Goal: Transaction & Acquisition: Purchase product/service

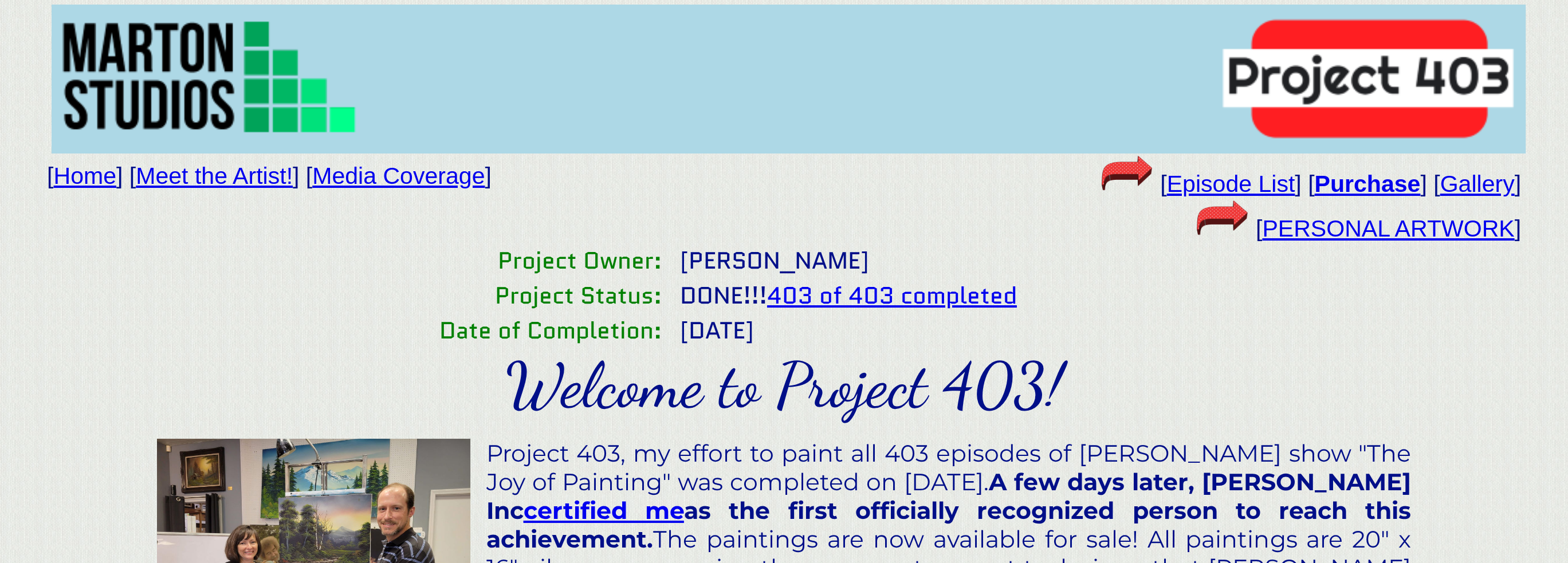
click at [73, 184] on link "Home" at bounding box center [85, 175] width 63 height 26
click at [98, 183] on link "Home" at bounding box center [85, 175] width 63 height 26
click at [1476, 186] on link "Gallery" at bounding box center [1477, 183] width 75 height 26
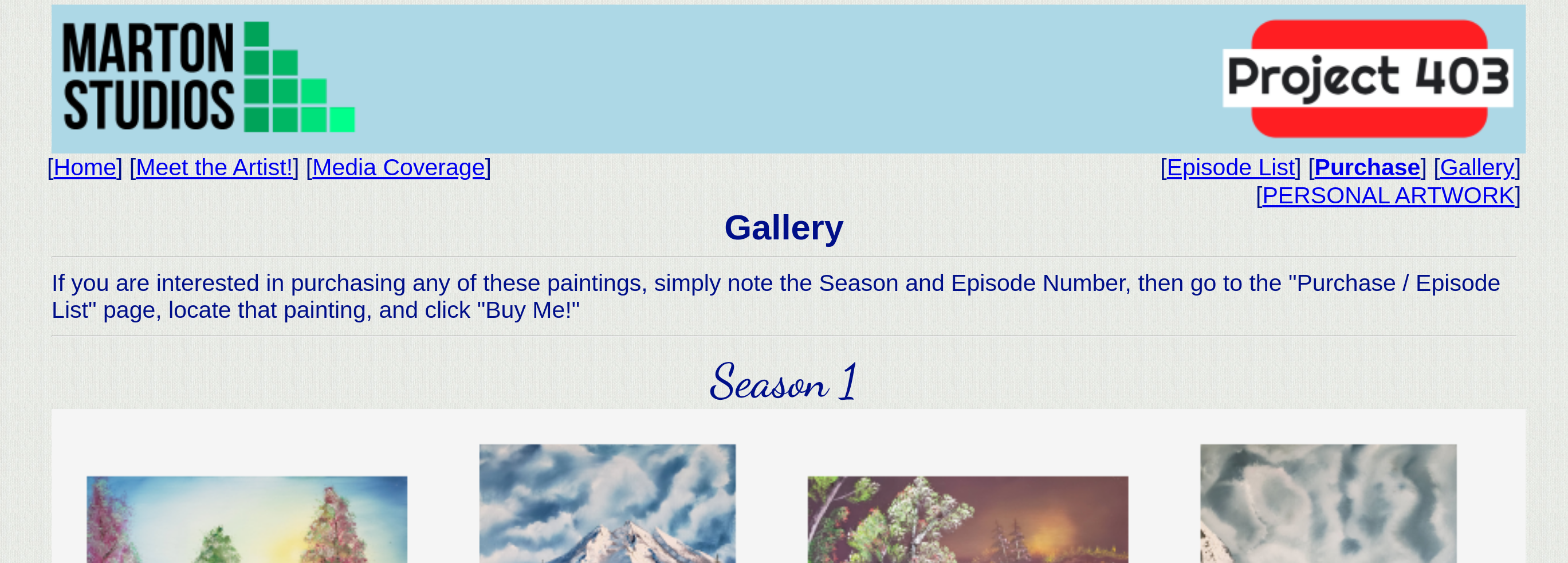
click at [1429, 208] on link "PERSONAL ARTWORK" at bounding box center [1388, 195] width 252 height 26
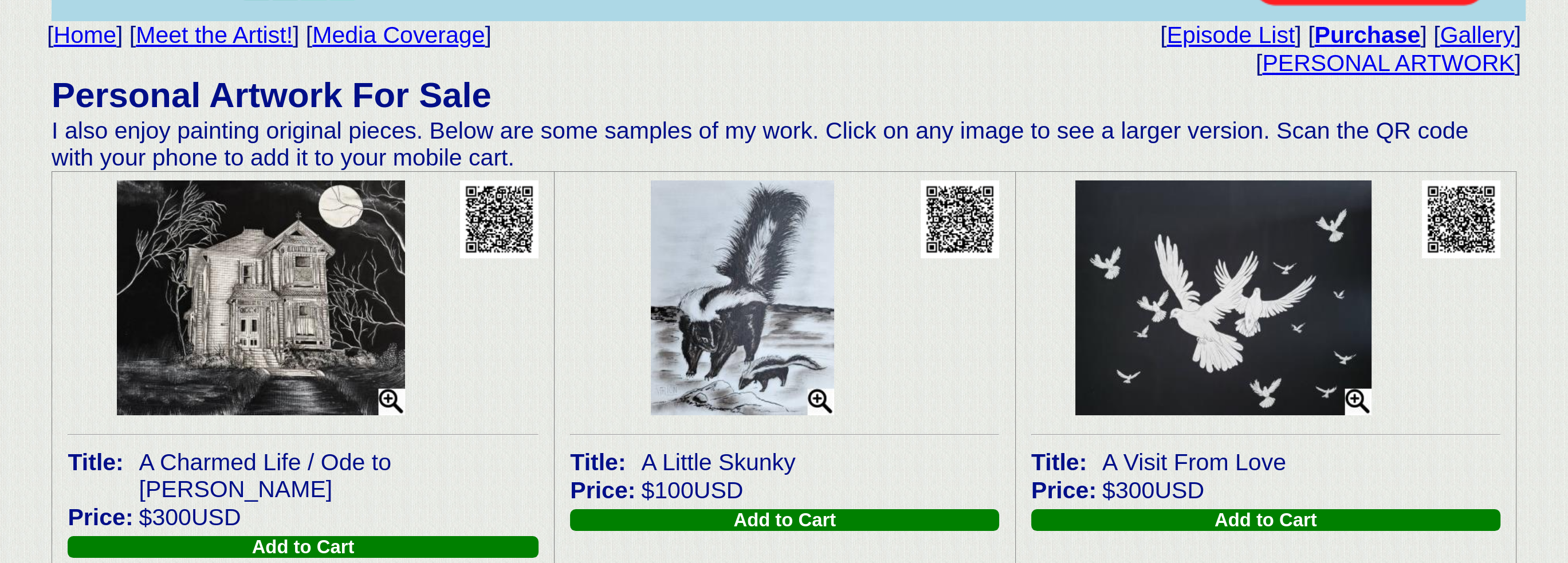
scroll to position [115, 0]
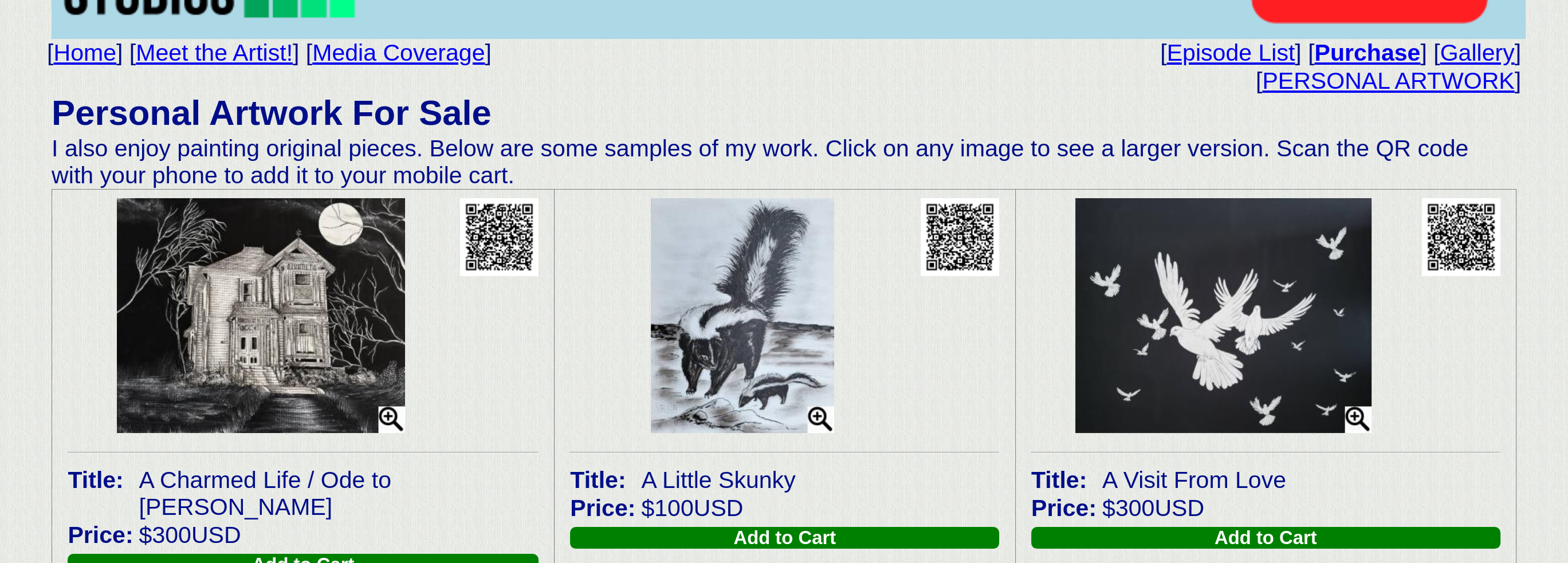
click at [1355, 61] on b "Purchase" at bounding box center [1367, 53] width 106 height 26
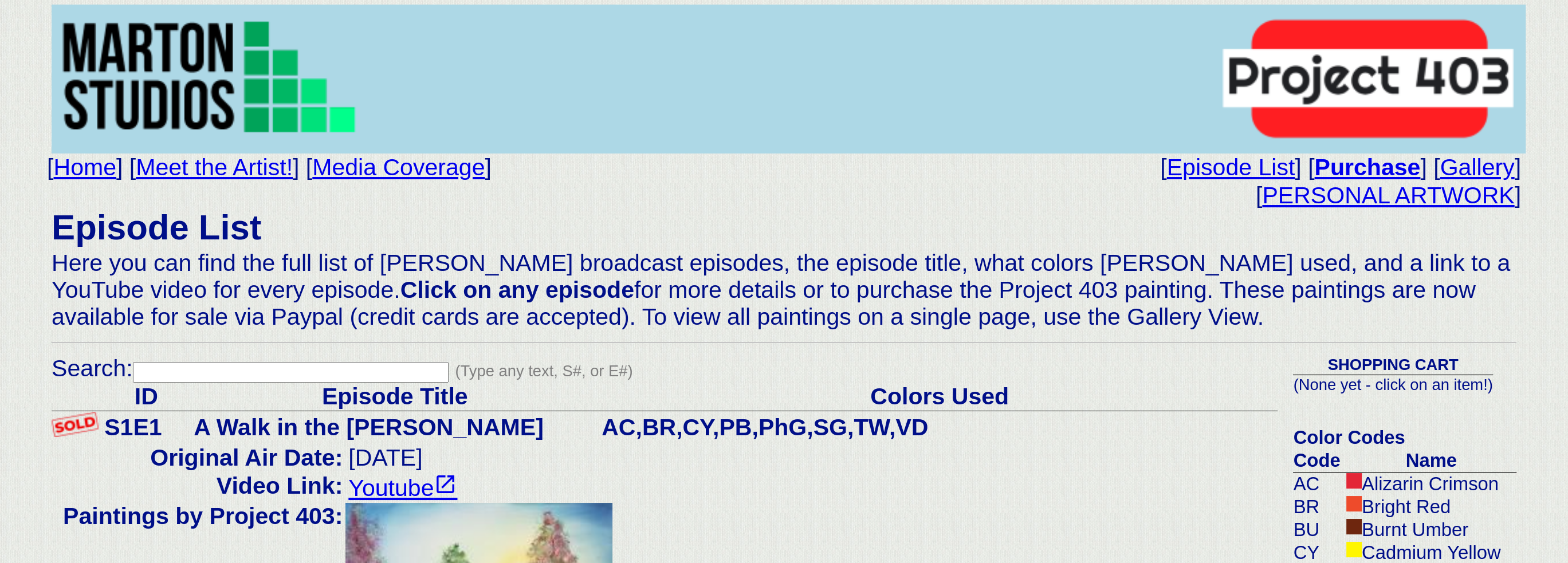
click at [78, 188] on td "[ PERSONAL ARTWORK ]" at bounding box center [784, 195] width 1475 height 28
click at [87, 172] on link "Home" at bounding box center [85, 167] width 63 height 26
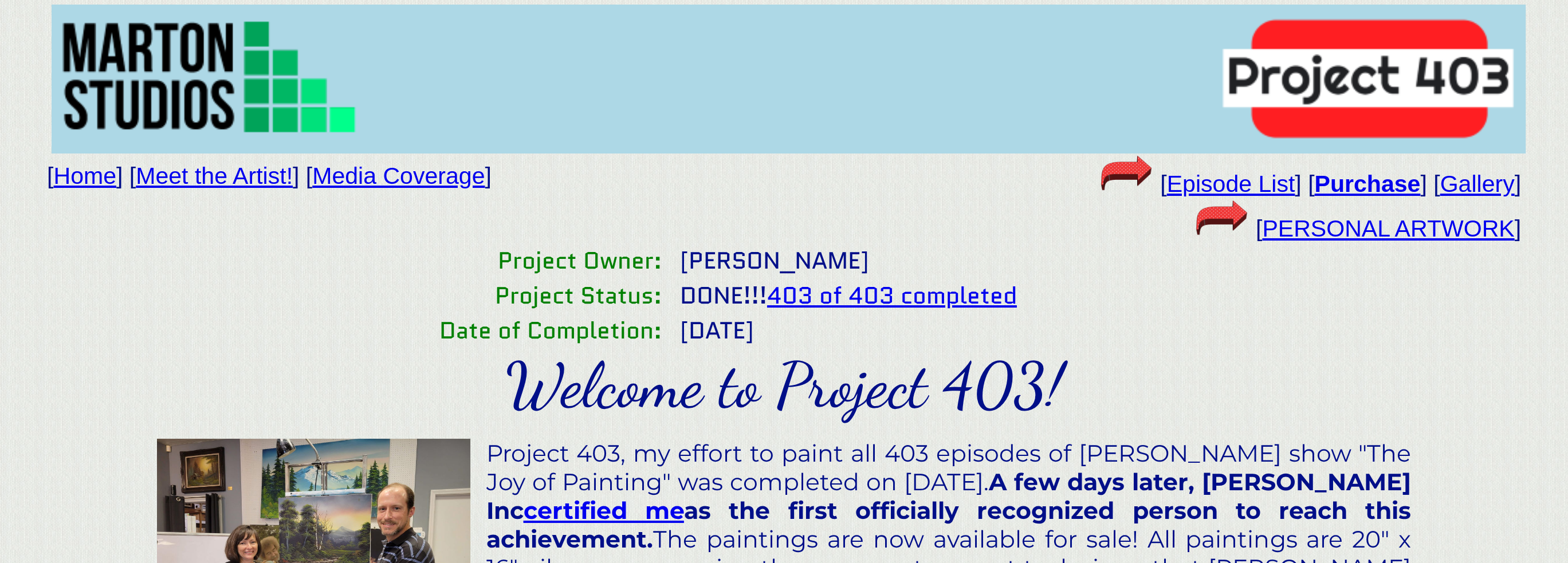
click at [1493, 190] on link "Gallery" at bounding box center [1477, 183] width 75 height 26
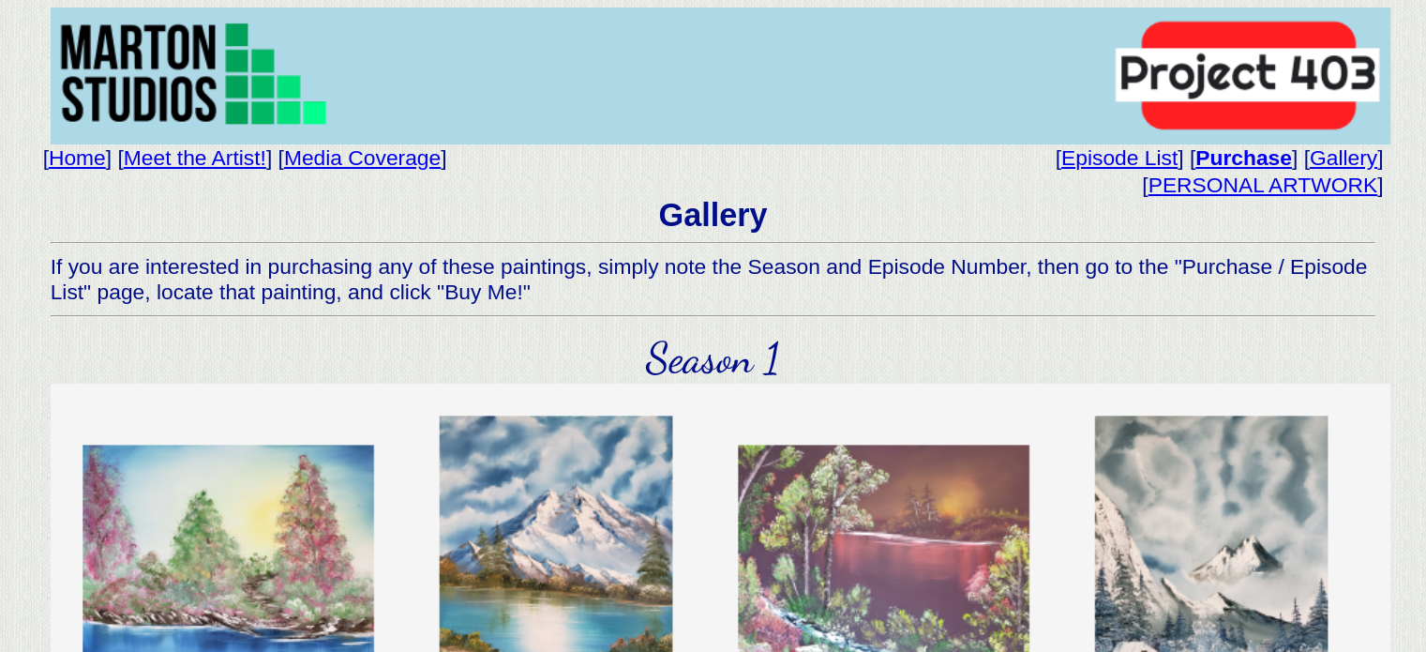
click at [1260, 158] on b "Purchase" at bounding box center [1244, 157] width 97 height 24
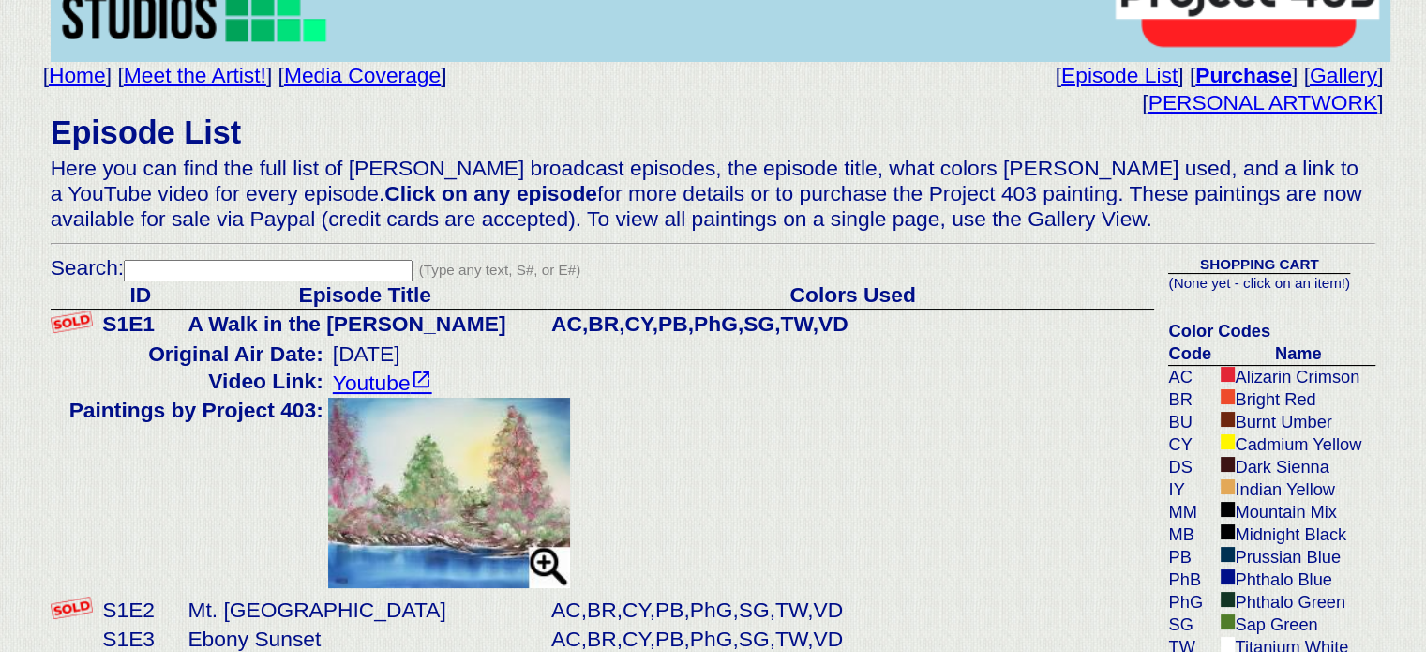
scroll to position [344, 0]
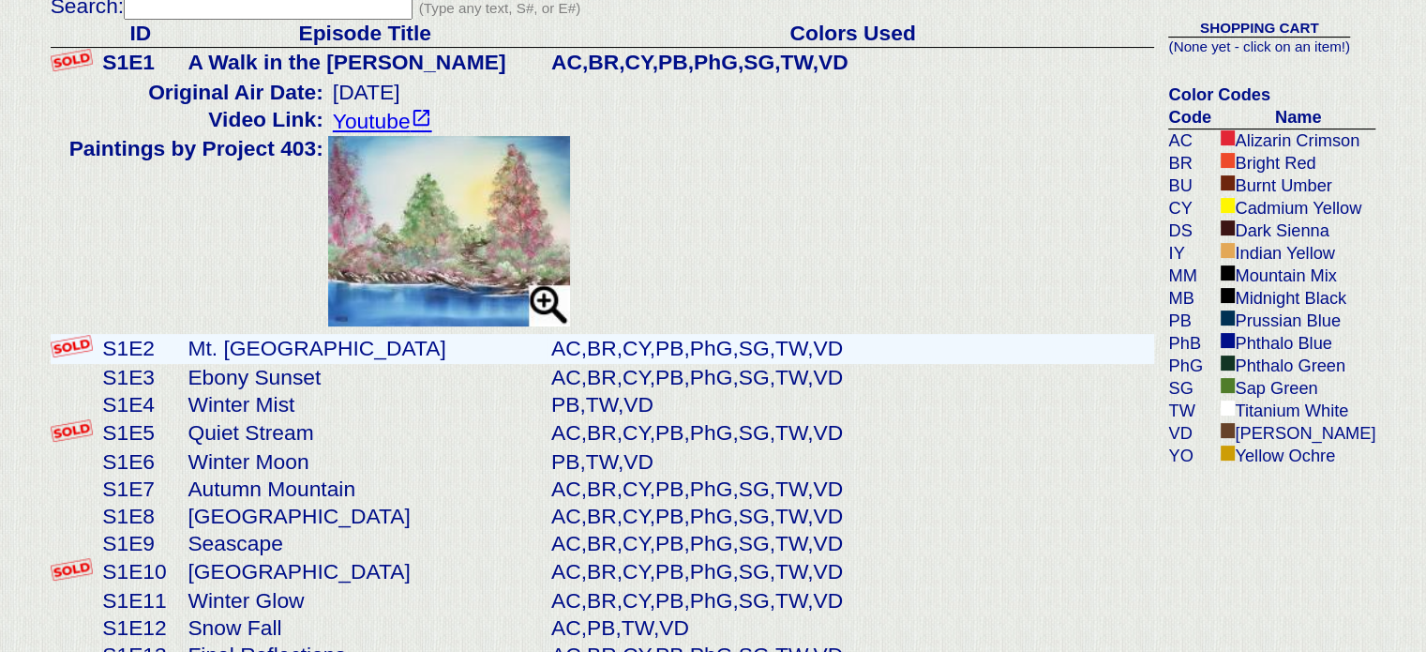
click at [246, 364] on td "Mt. [GEOGRAPHIC_DATA]" at bounding box center [365, 349] width 364 height 30
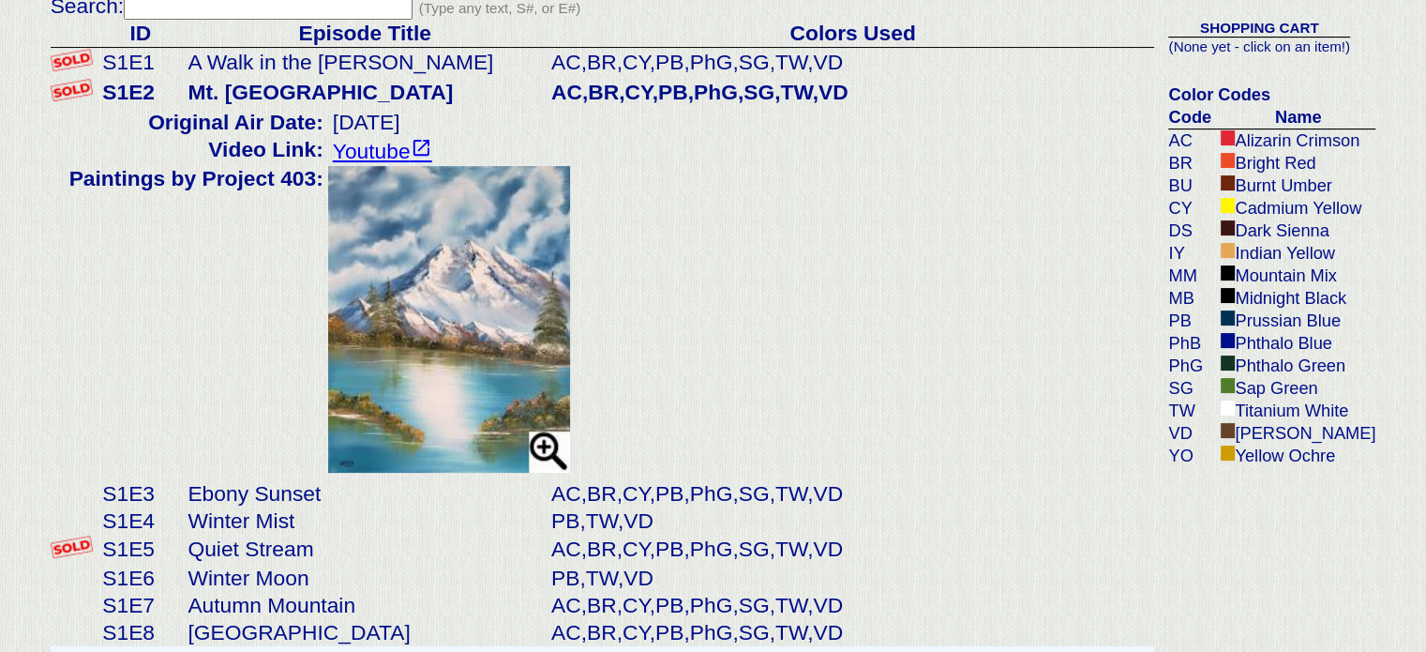
click at [272, 507] on td "Ebony Sunset" at bounding box center [365, 493] width 364 height 27
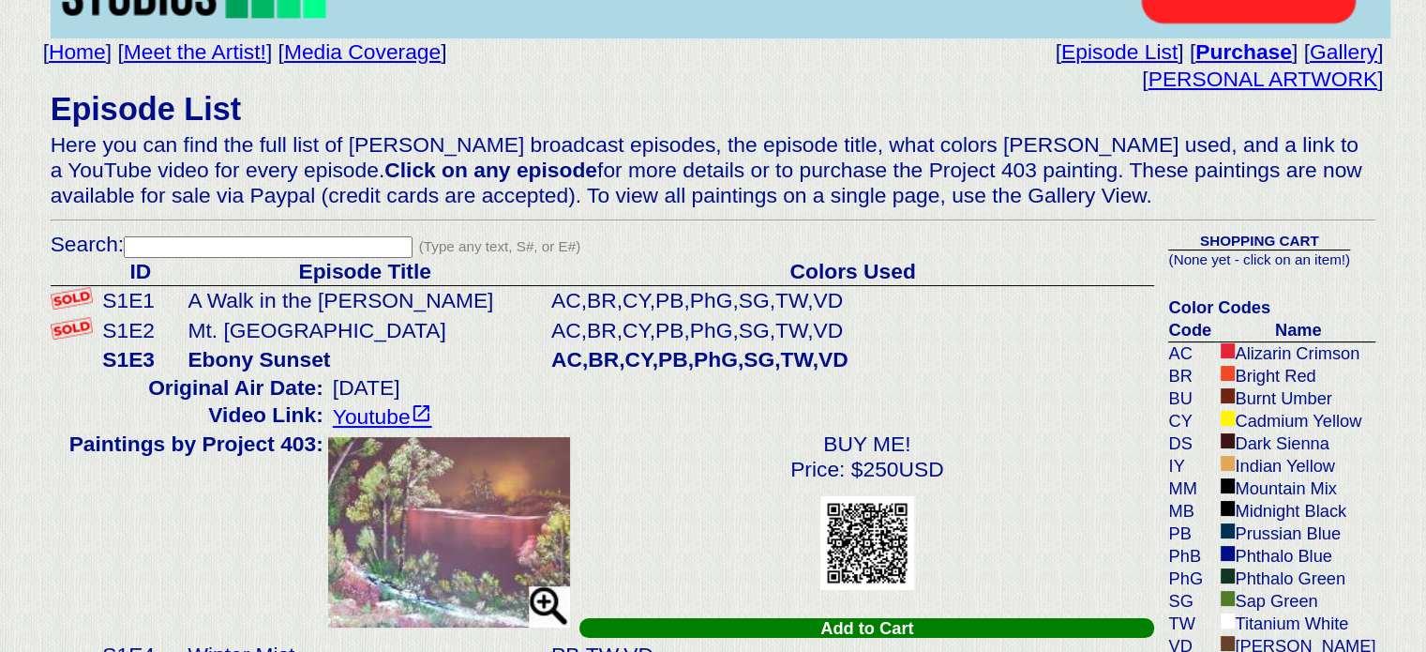
scroll to position [0, 0]
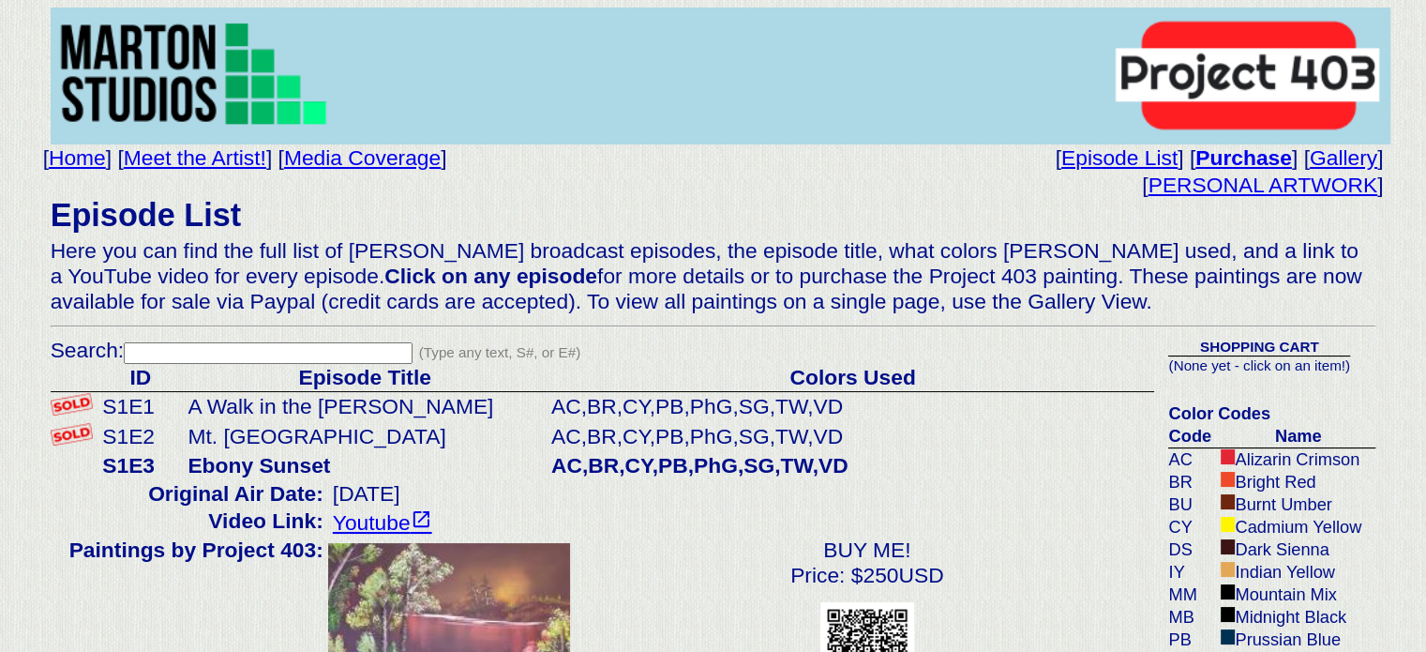
click at [1312, 194] on link "PERSONAL ARTWORK" at bounding box center [1264, 185] width 230 height 24
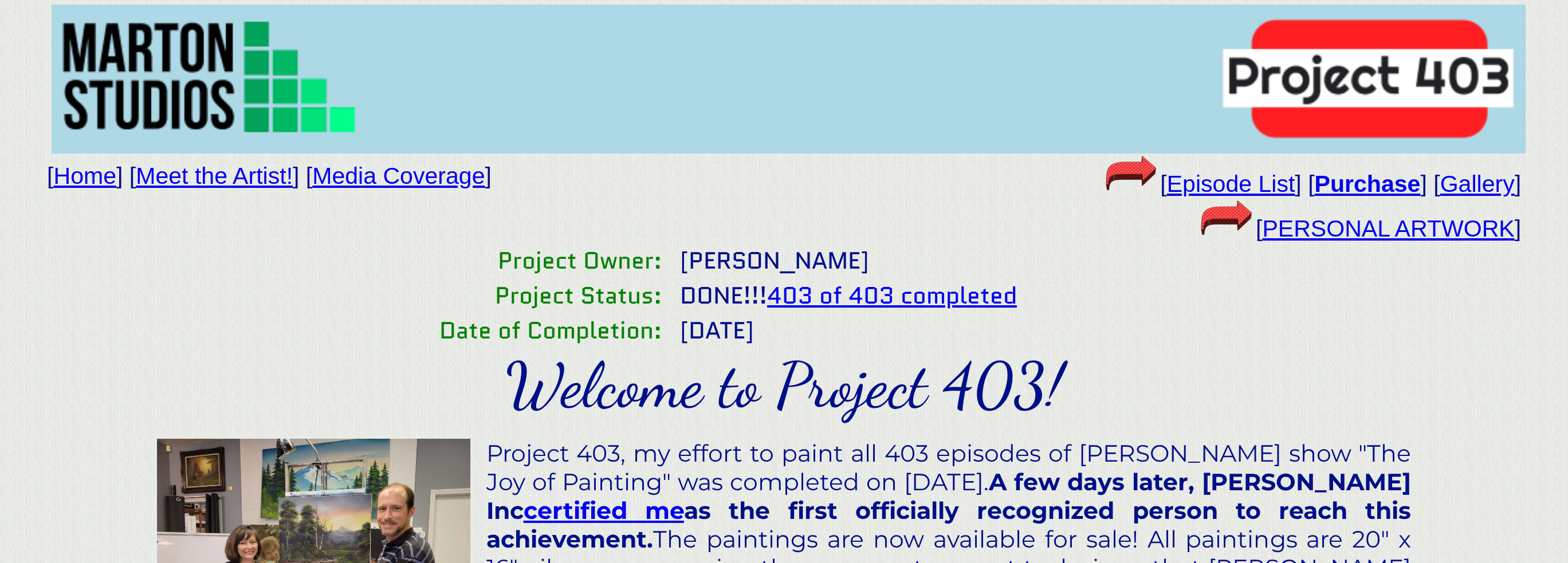
click at [1373, 185] on b "Purchase" at bounding box center [1367, 183] width 106 height 26
